Goal: Information Seeking & Learning: Learn about a topic

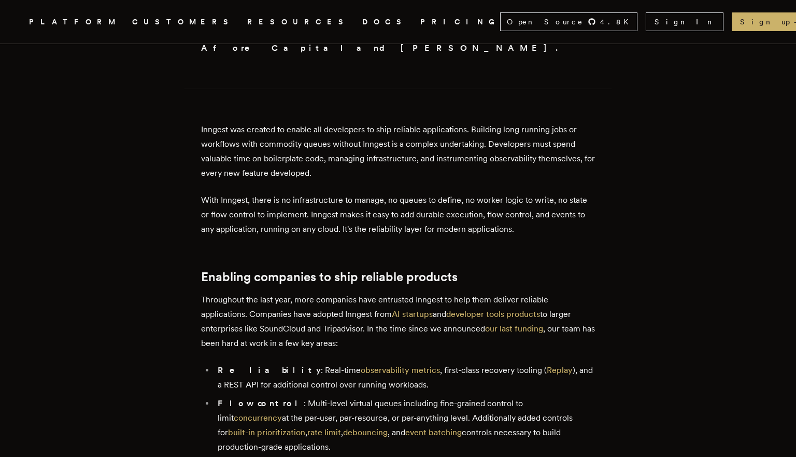
scroll to position [484, 0]
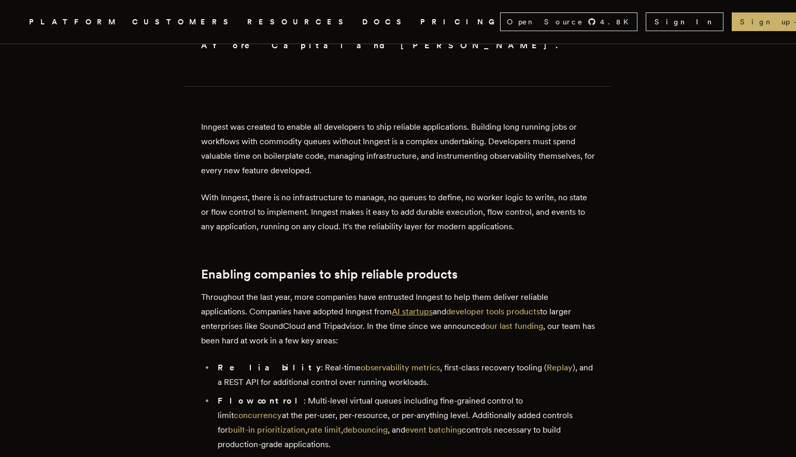
click at [422, 306] on link "AI startups" at bounding box center [412, 311] width 41 height 10
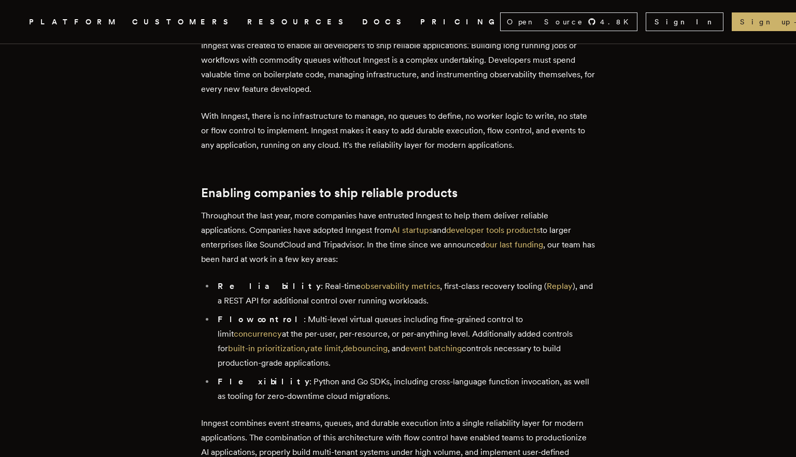
scroll to position [571, 0]
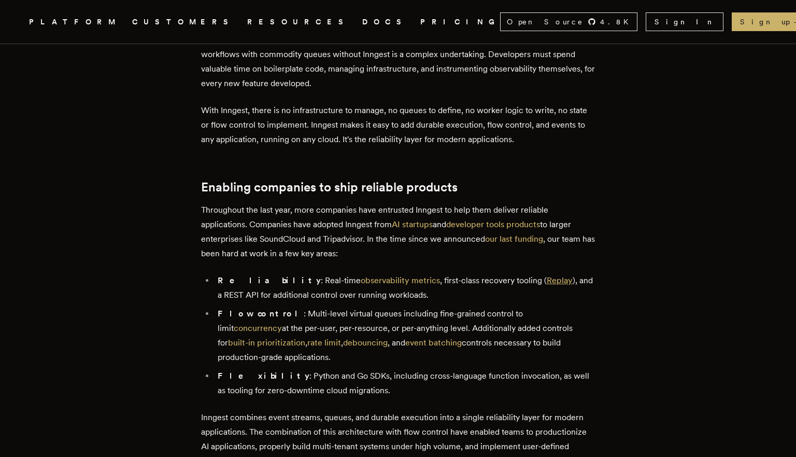
click at [547, 275] on link "Replay" at bounding box center [560, 280] width 26 height 10
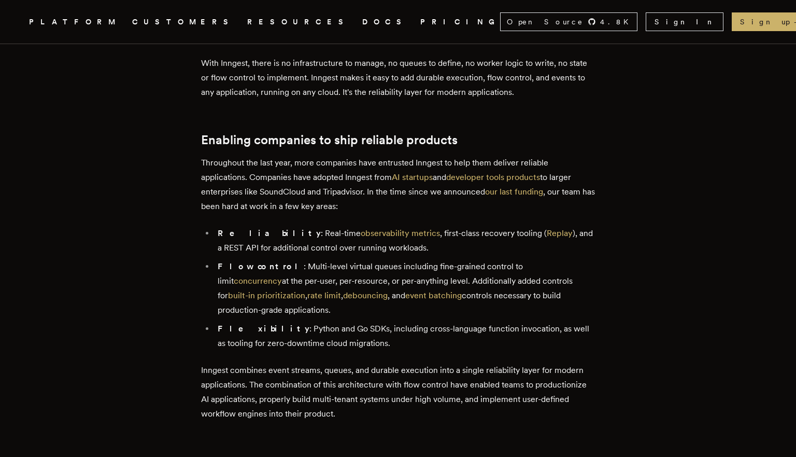
scroll to position [773, 0]
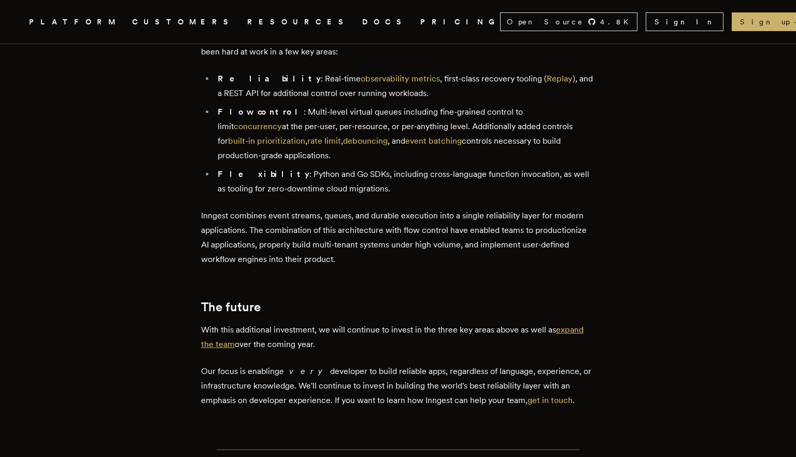
click at [576, 325] on link "expand the team" at bounding box center [392, 337] width 383 height 24
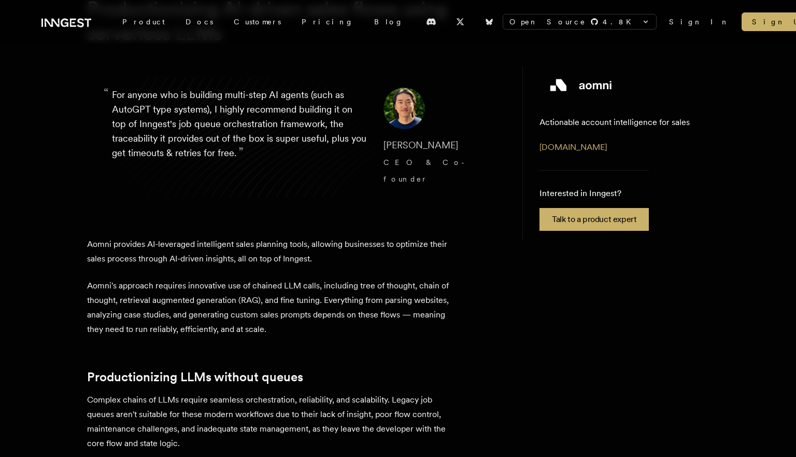
scroll to position [111, 0]
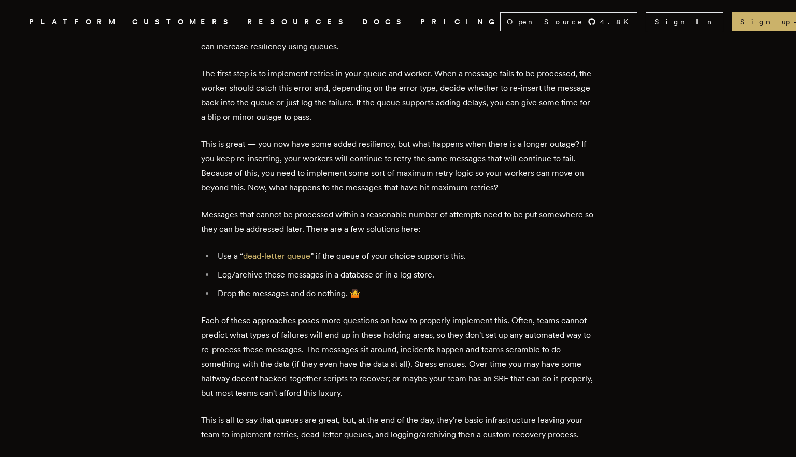
scroll to position [754, 0]
